Goal: Task Accomplishment & Management: Complete application form

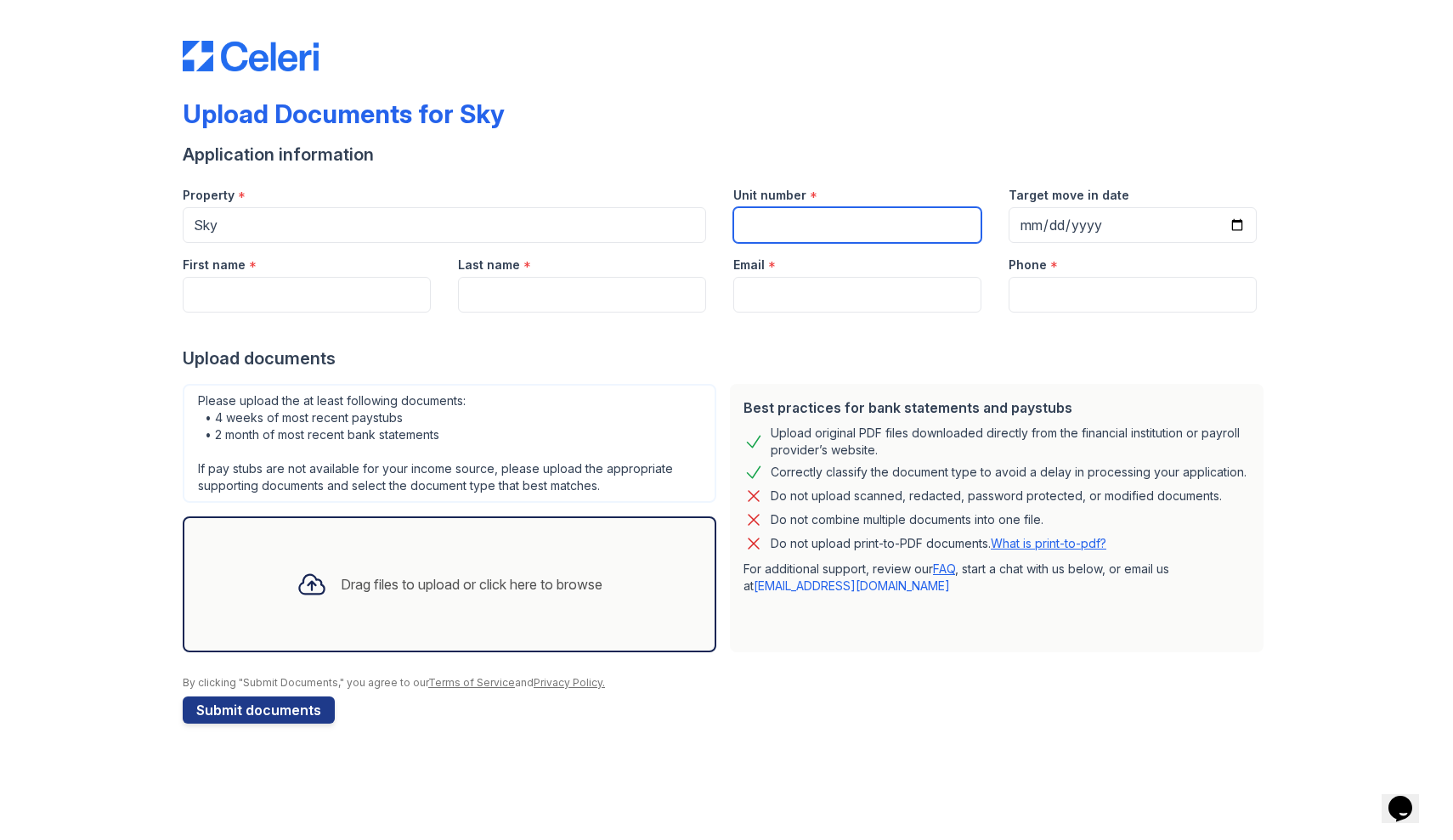
click at [825, 217] on input "Unit number" at bounding box center [858, 225] width 248 height 36
type input "60Q"
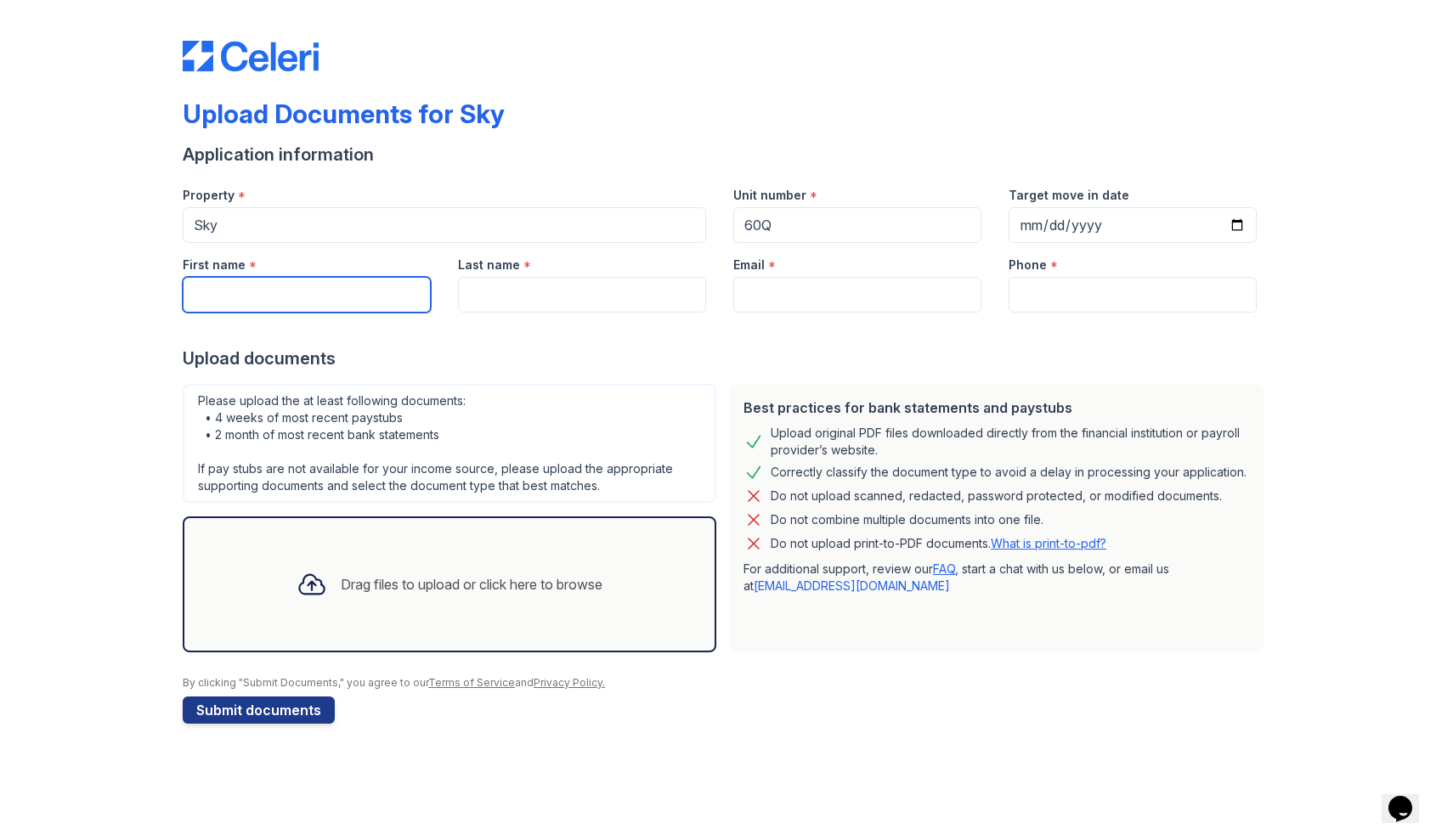
type input "J"
type input "Haoxiang"
type input "Hu"
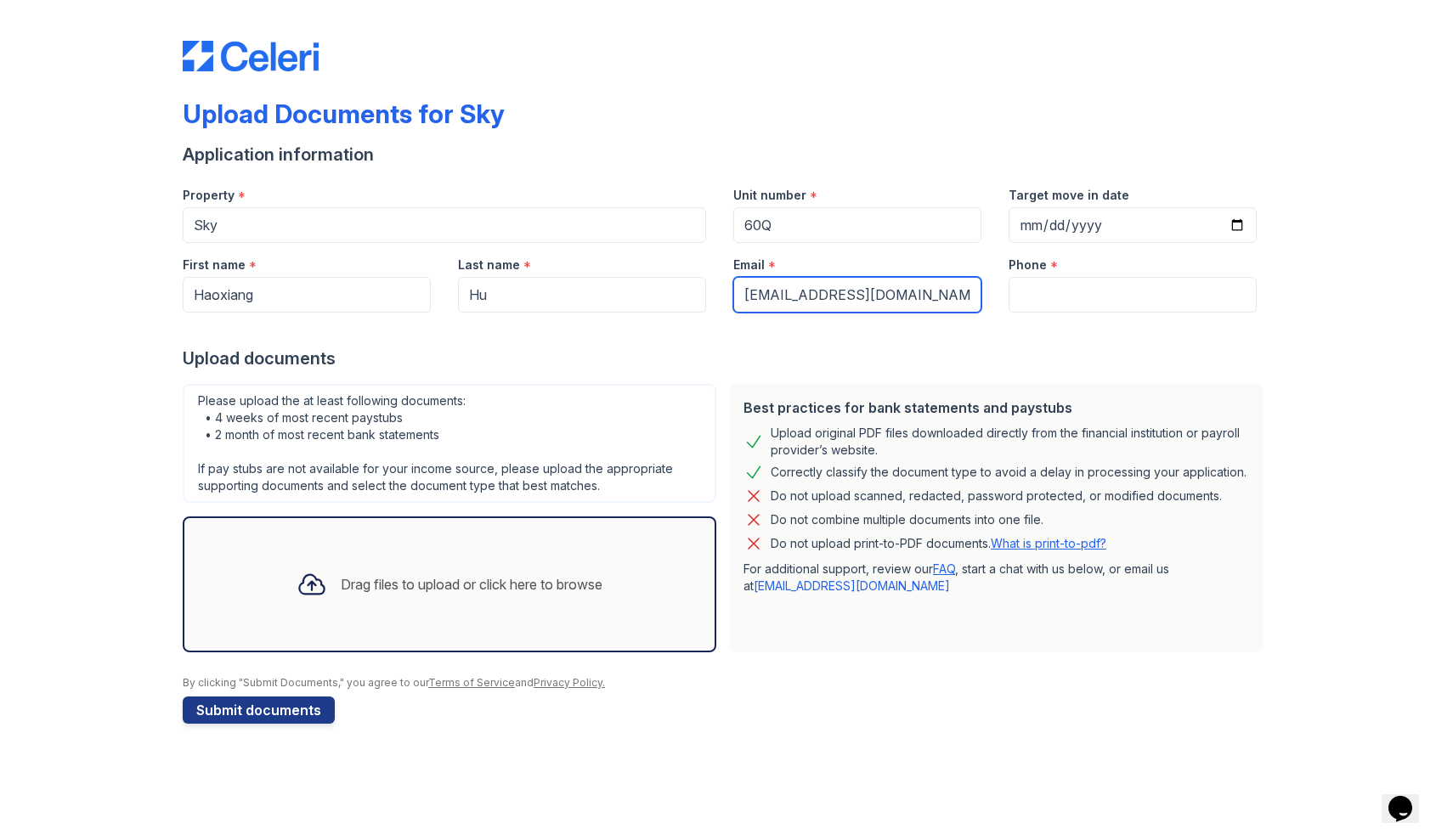
type input "[EMAIL_ADDRESS][DOMAIN_NAME]"
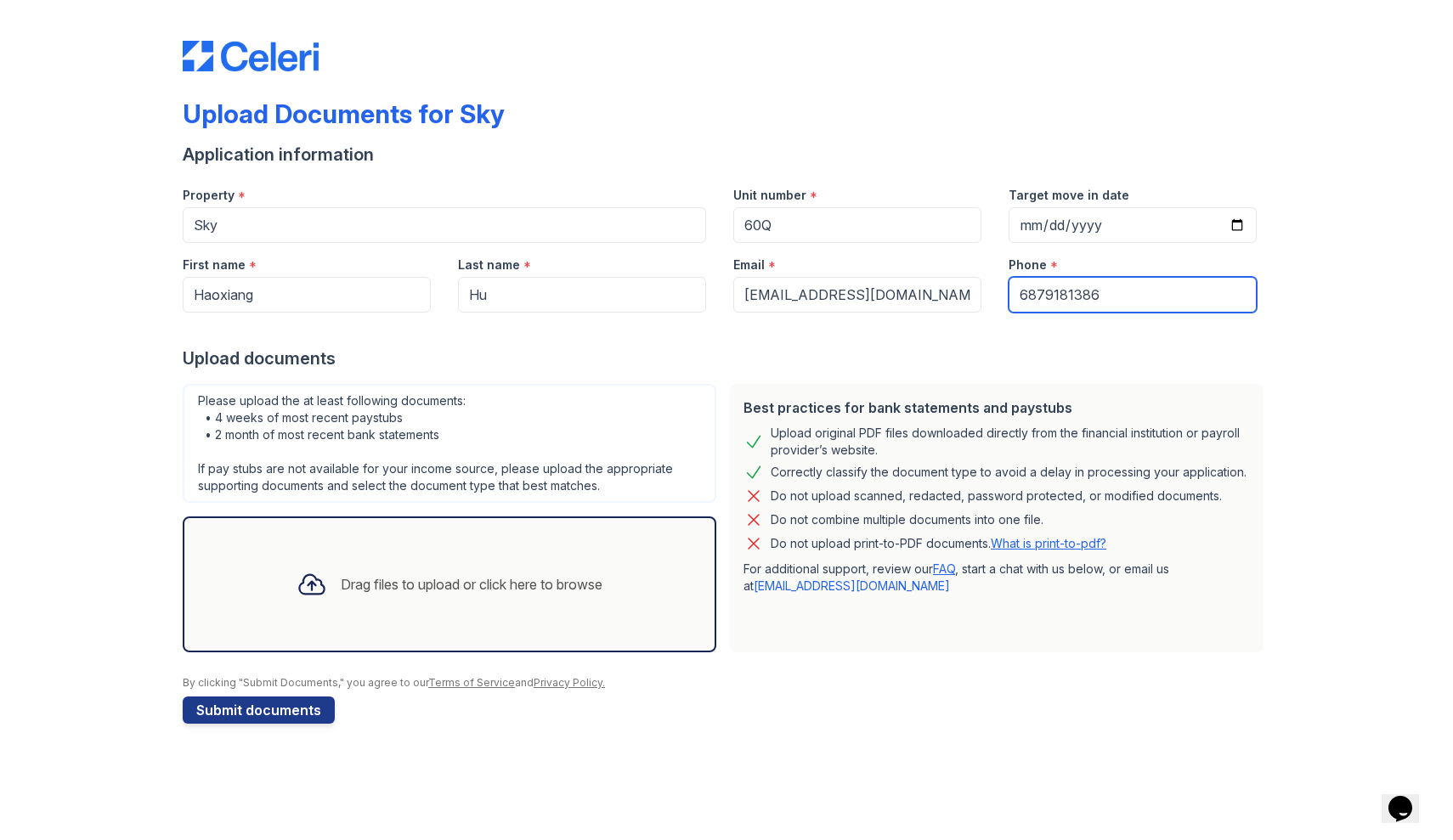
click at [1042, 293] on input "6879181386" at bounding box center [1133, 295] width 248 height 36
type input "6789181386"
click at [1365, 350] on div "Upload Documents for Sky Application information Property * Sky Unit number * 6…" at bounding box center [726, 379] width 1399 height 758
click at [490, 580] on div "Drag files to upload or click here to browse" at bounding box center [471, 584] width 262 height 20
click at [350, 634] on div "Drag files to upload or click here to browse" at bounding box center [449, 585] width 534 height 136
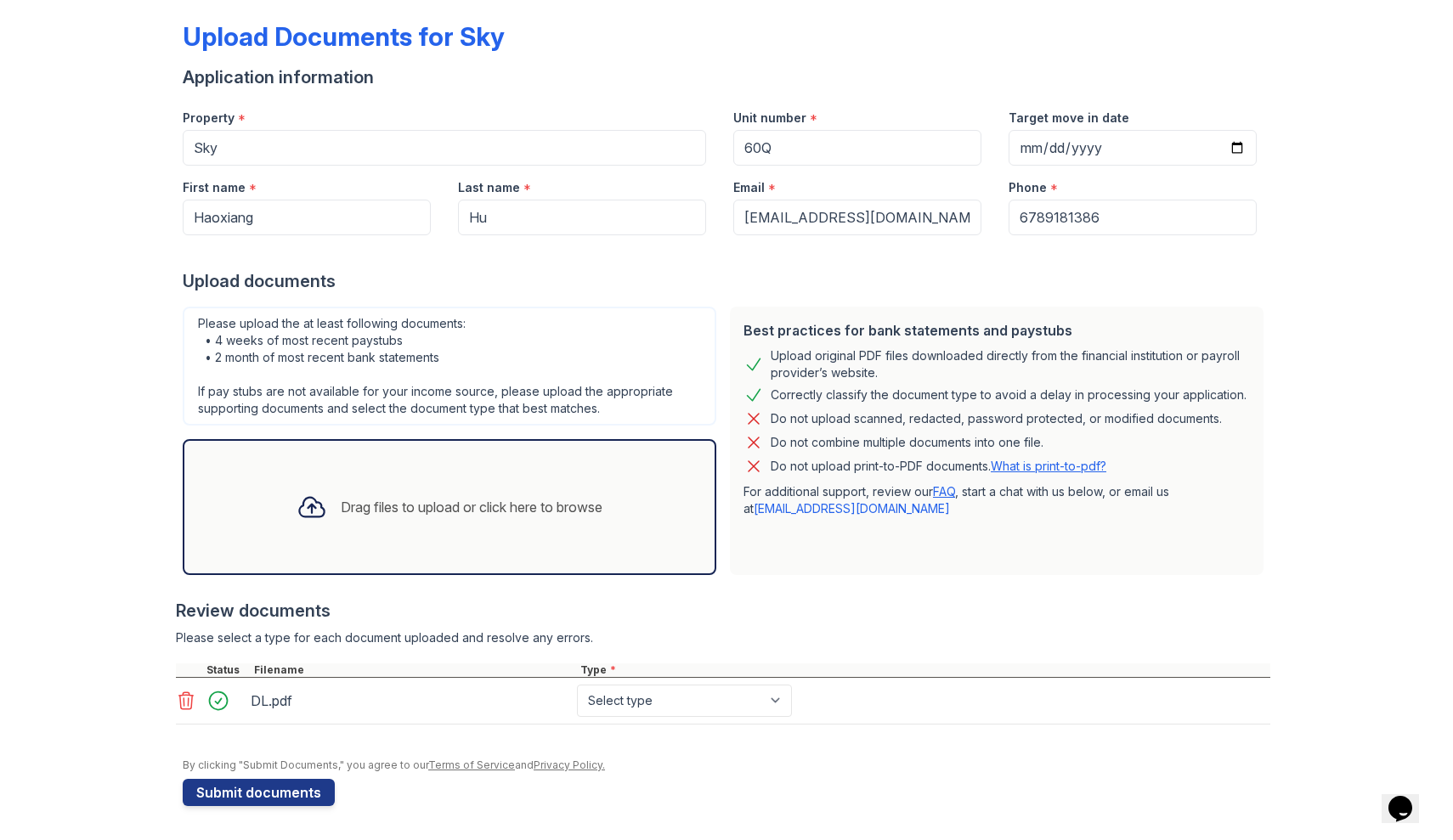
scroll to position [77, 0]
click at [476, 502] on div "Drag files to upload or click here to browse" at bounding box center [471, 507] width 262 height 20
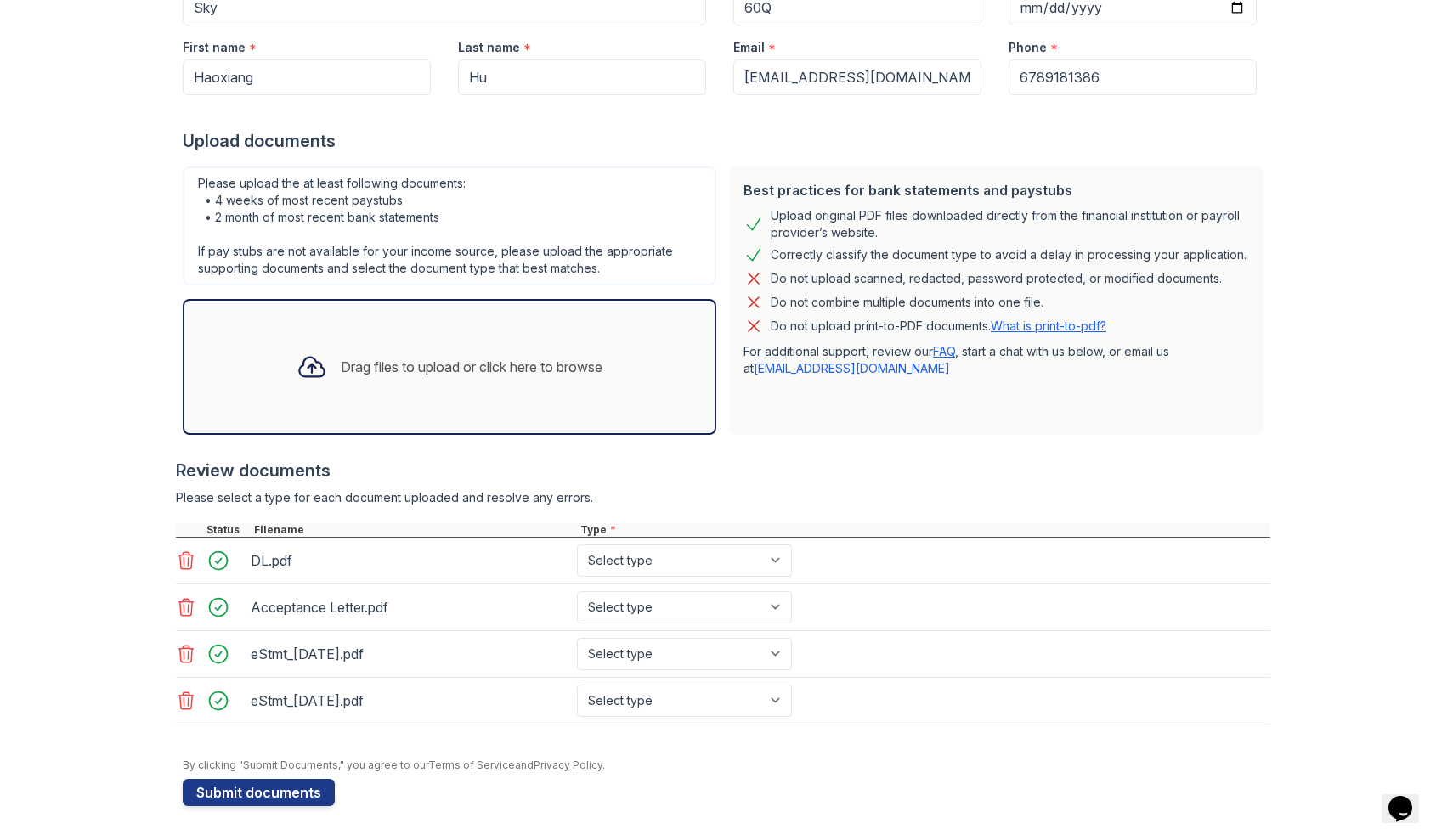
scroll to position [0, 0]
click at [332, 671] on div "eStmt_[DATE].pdf Select type Paystub Bank Statement Offer Letter Tax Documents …" at bounding box center [723, 654] width 1095 height 47
click at [393, 381] on div "Drag files to upload or click here to browse" at bounding box center [449, 367] width 333 height 58
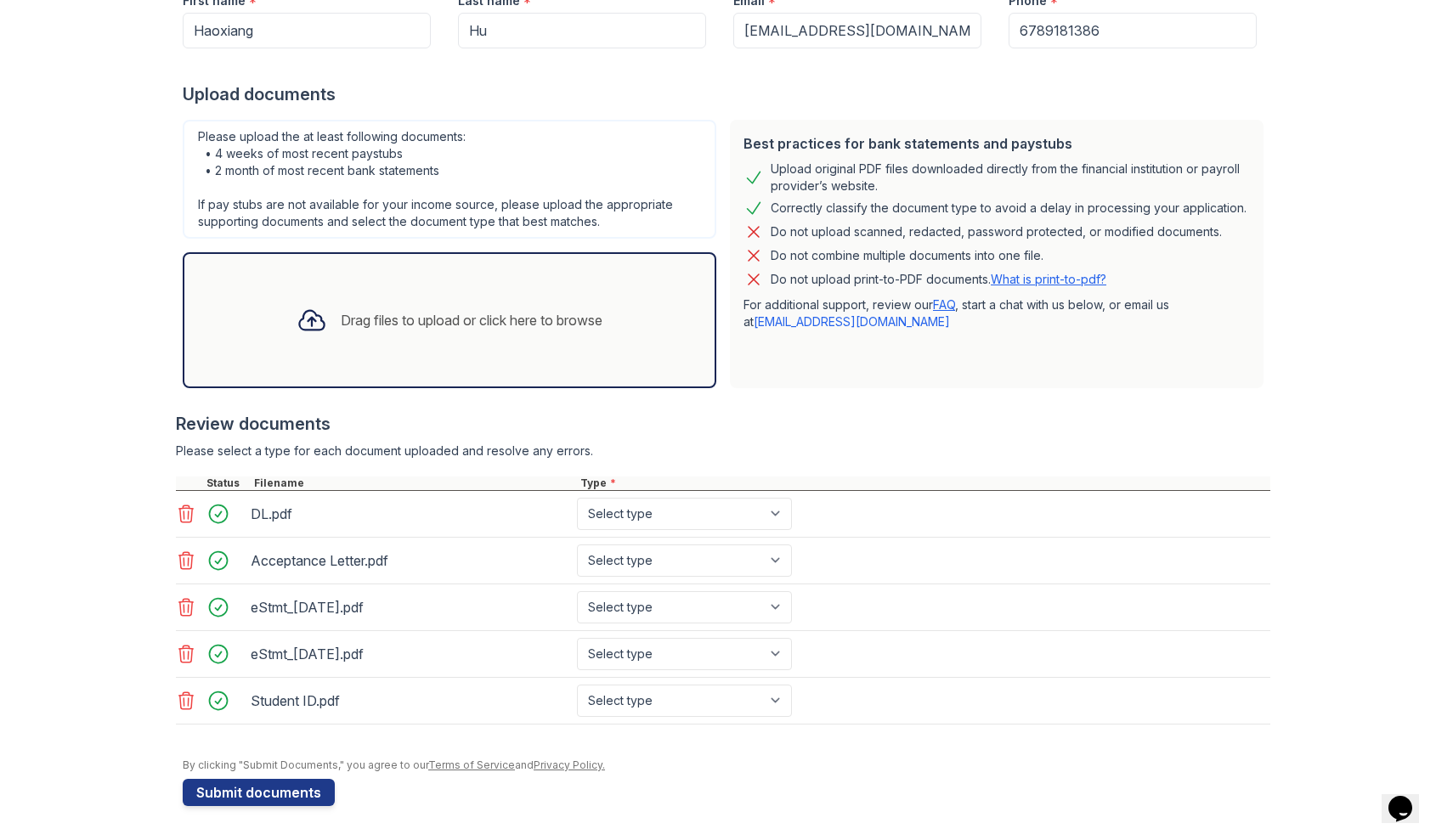
scroll to position [264, 0]
click at [275, 792] on button "Submit documents" at bounding box center [258, 792] width 152 height 27
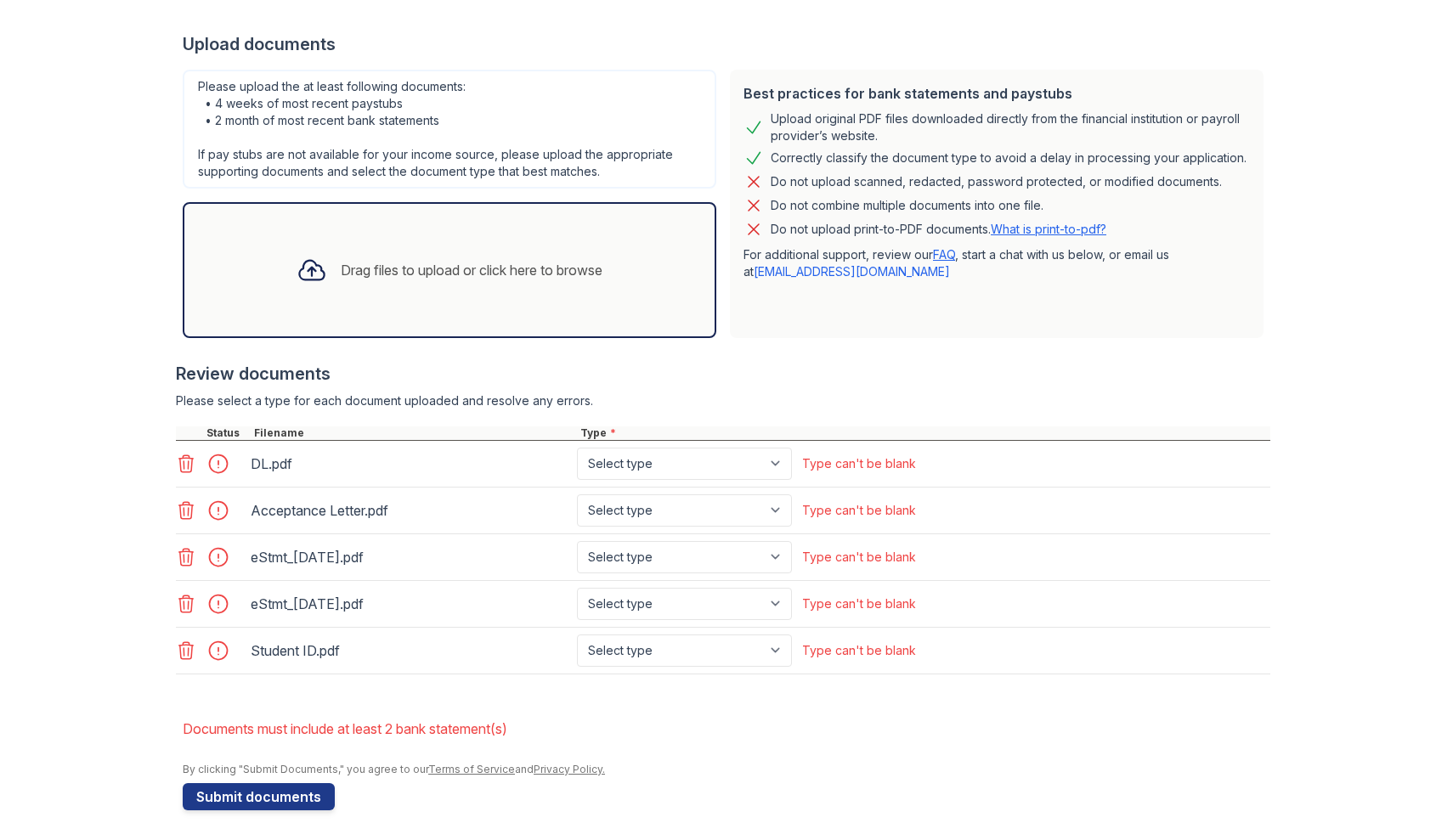
scroll to position [366, 0]
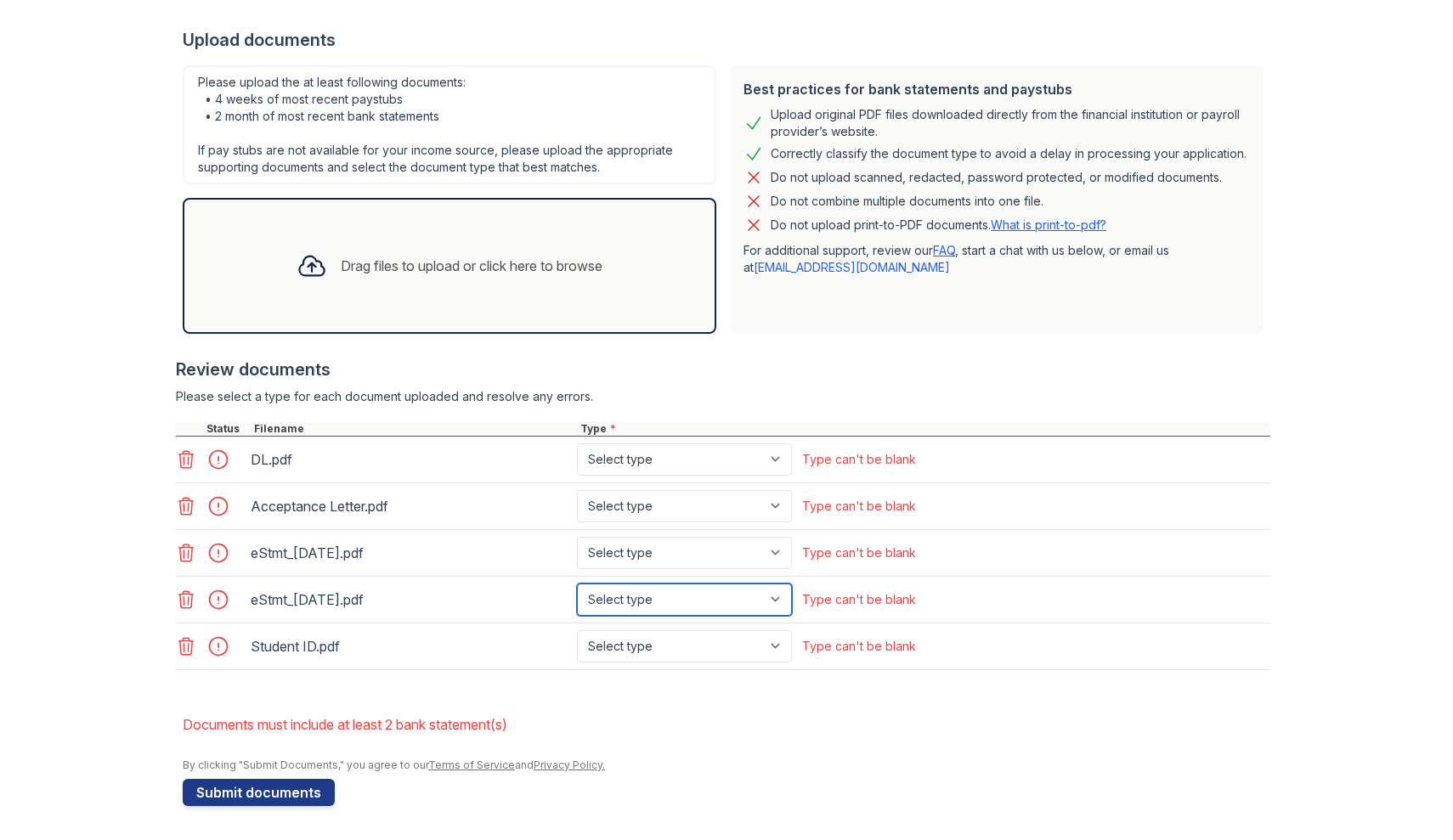
select select "bank_statement"
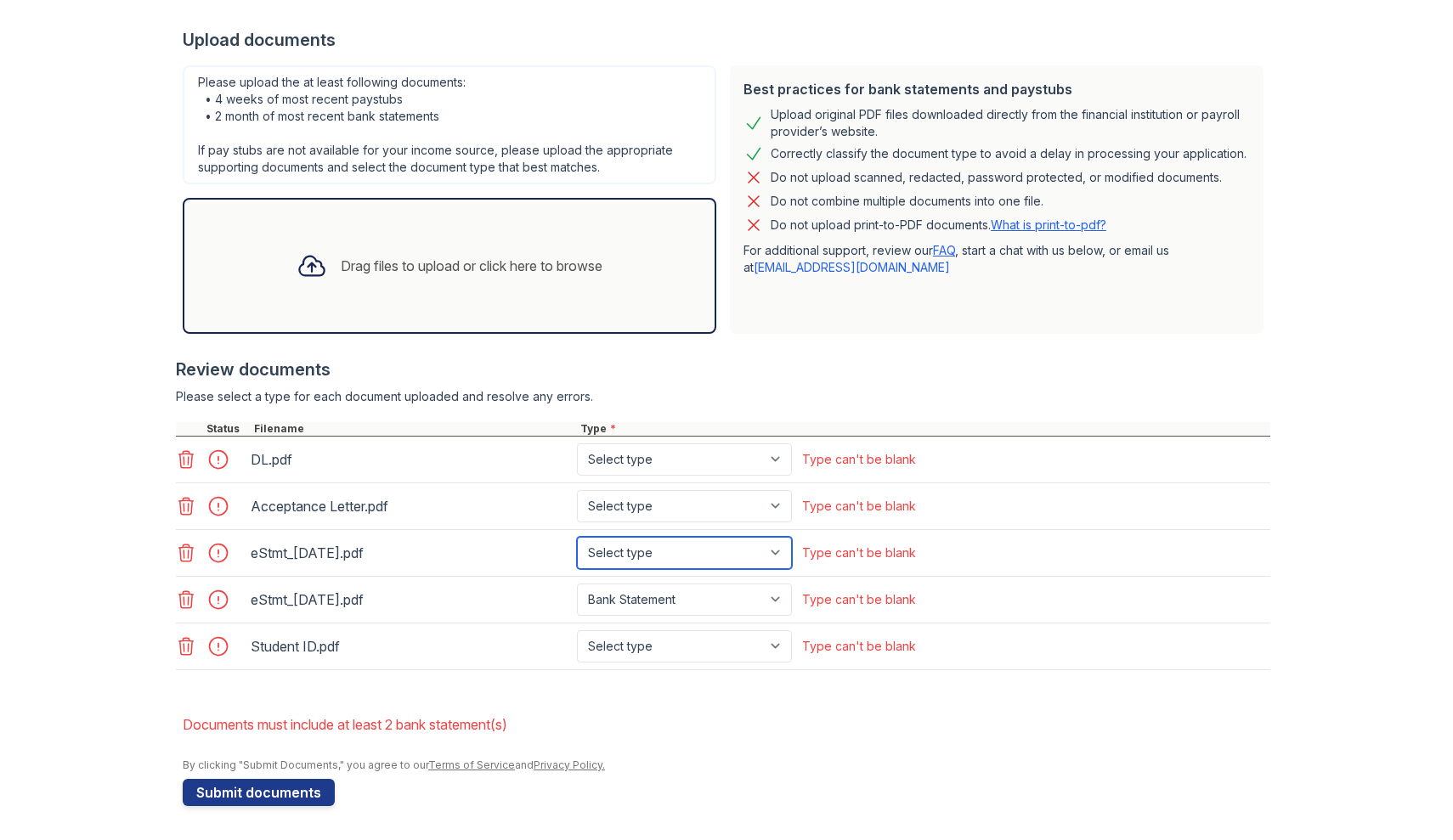
select select "bank_statement"
select select "offer_letter"
select select "other"
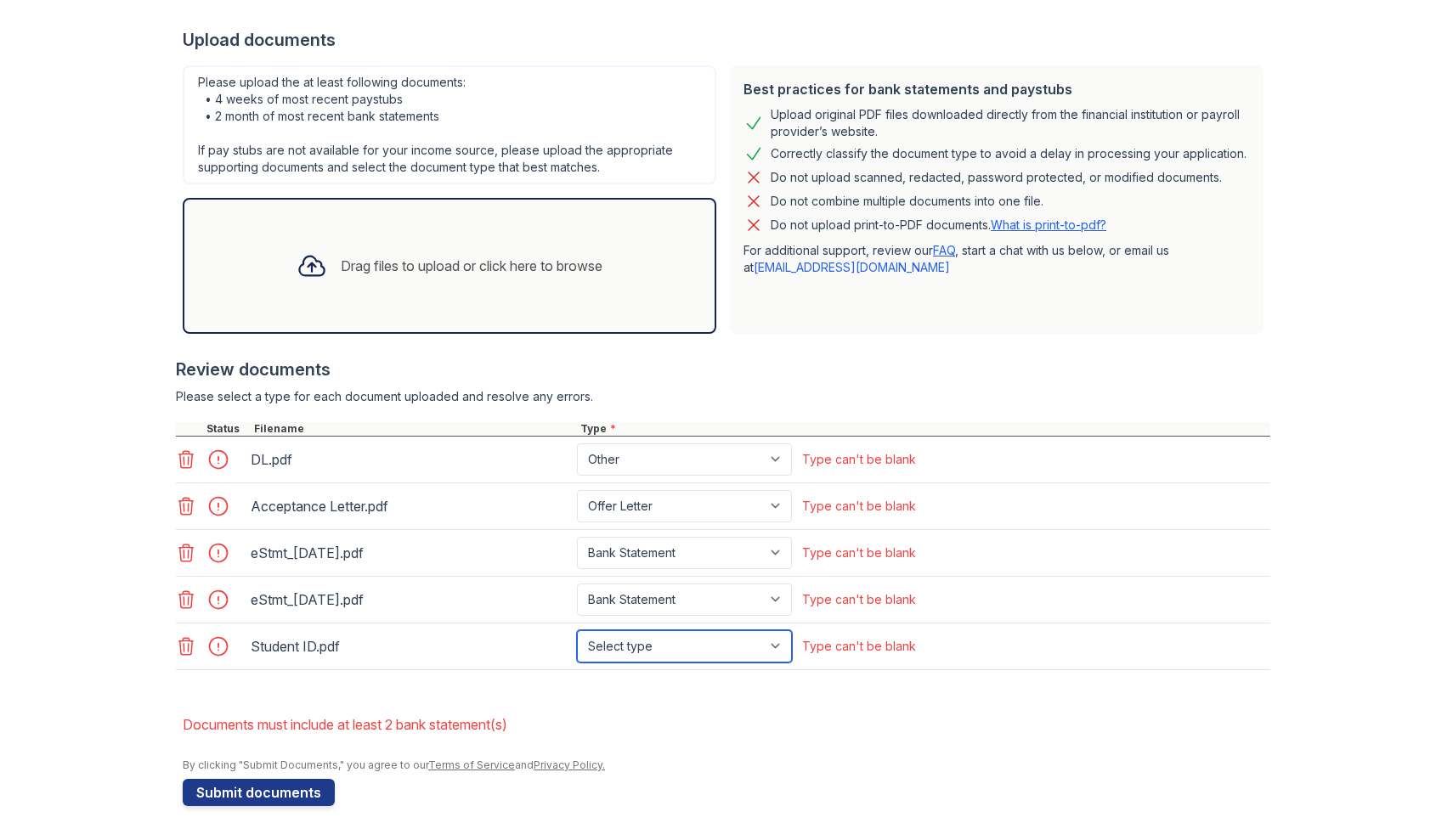
select select "other"
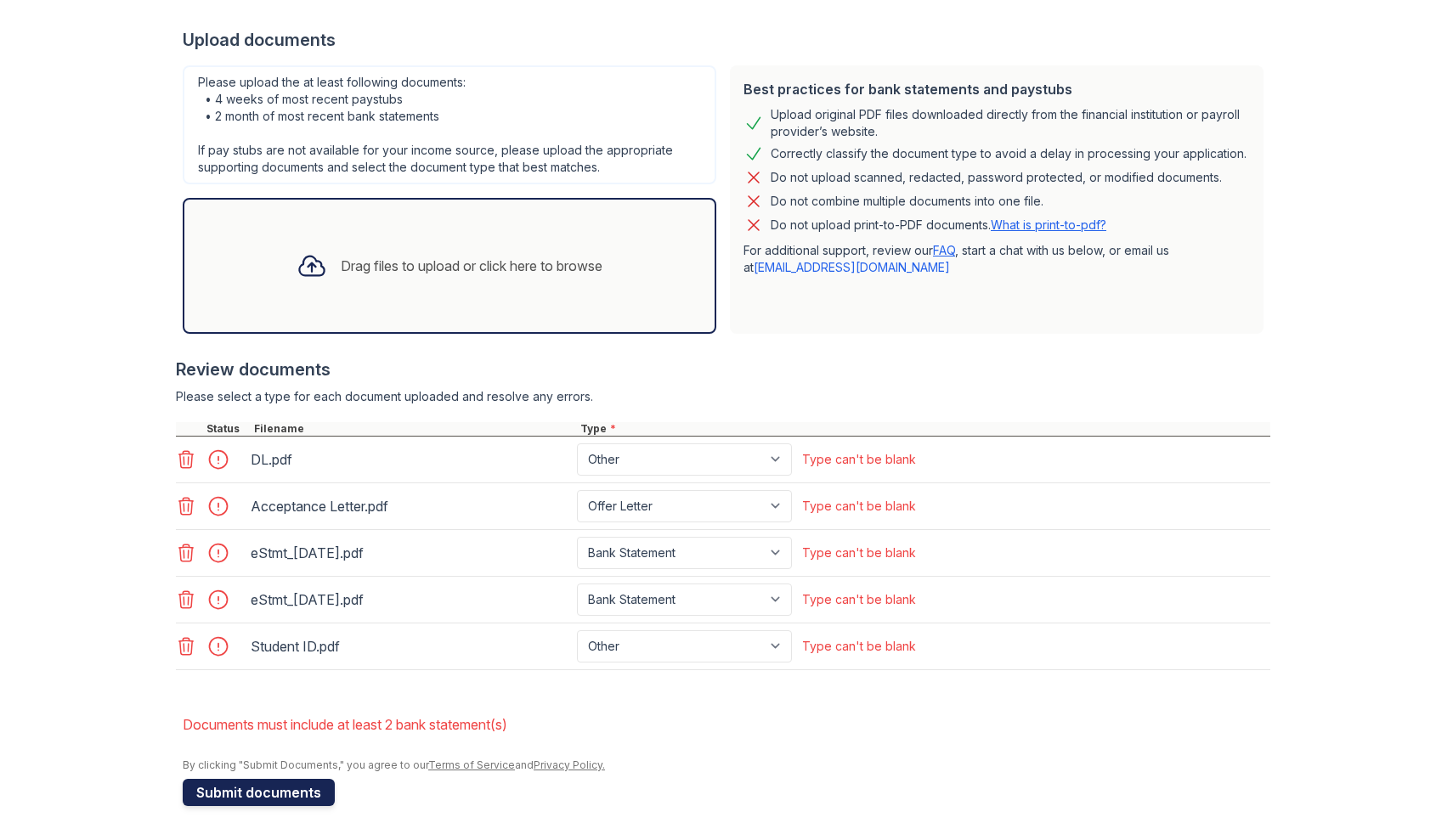
click at [278, 805] on button "Submit documents" at bounding box center [258, 792] width 152 height 27
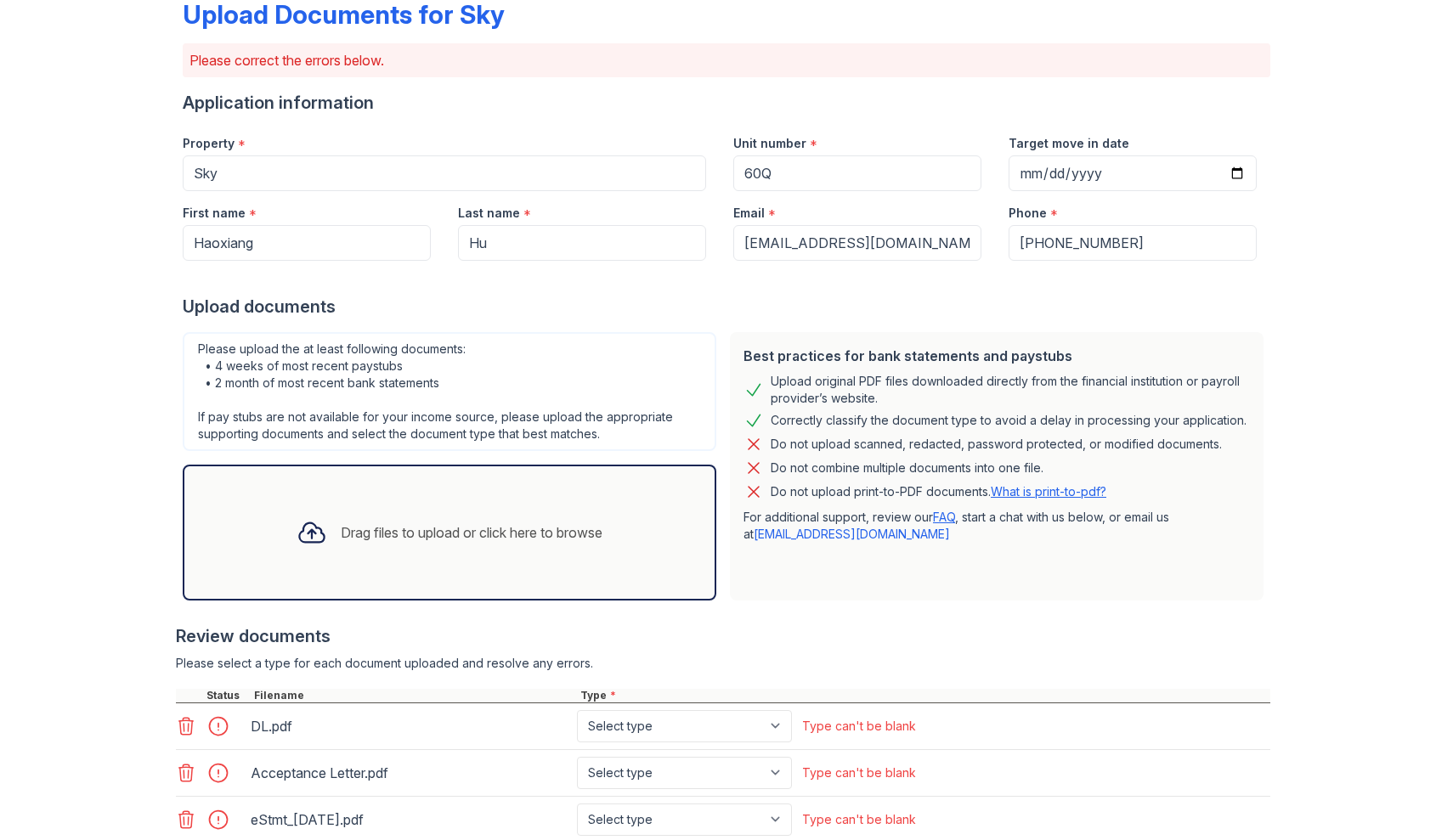
scroll to position [84, 0]
